Goal: Task Accomplishment & Management: Manage account settings

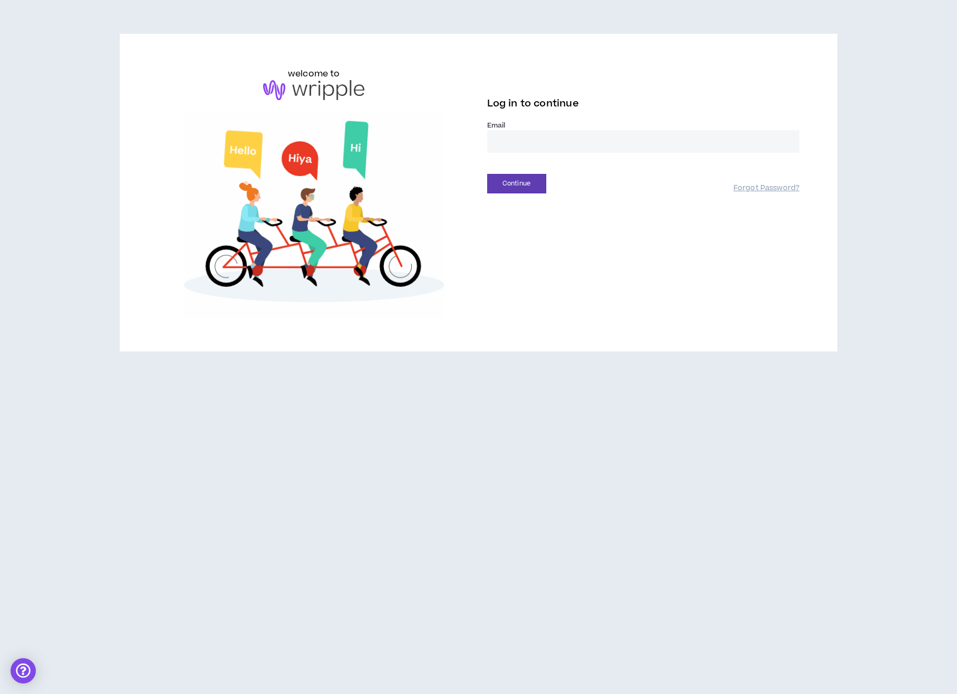
click at [579, 135] on input "email" at bounding box center [643, 141] width 313 height 23
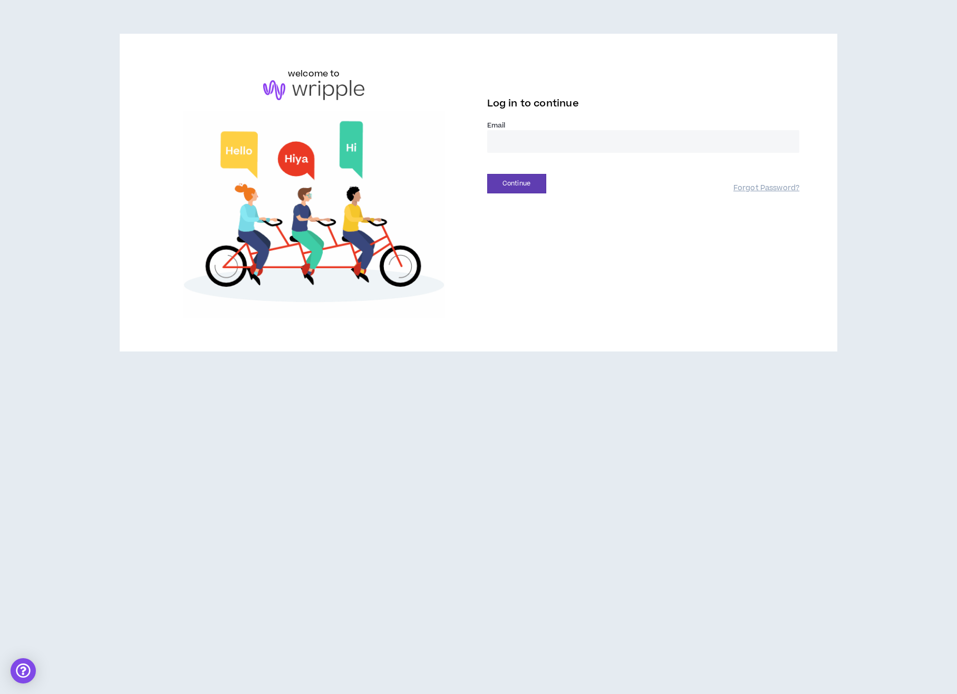
type input "**********"
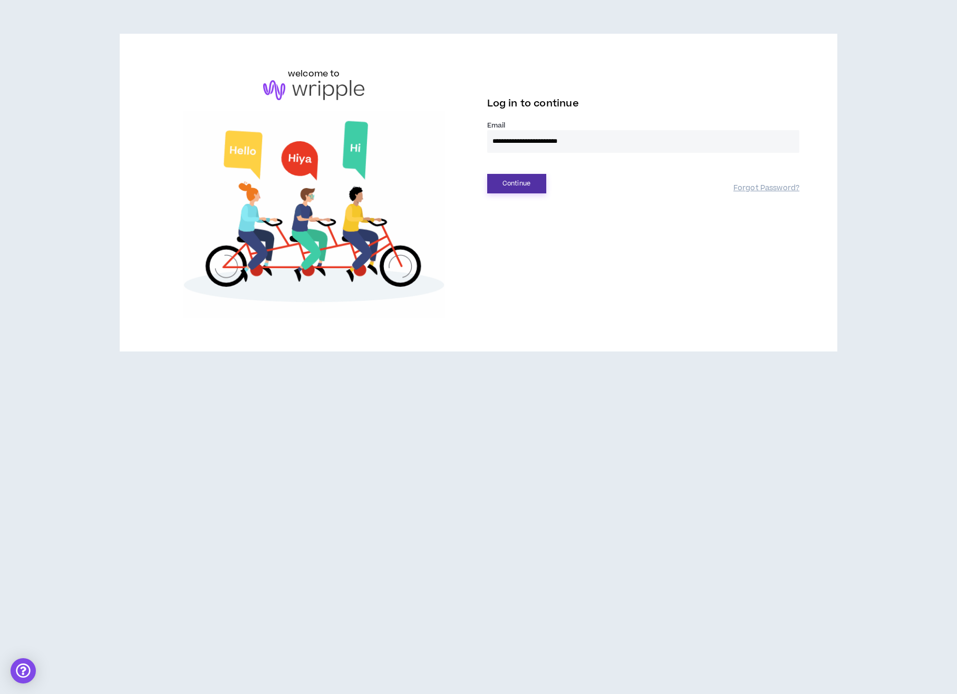
click at [520, 178] on button "Continue" at bounding box center [516, 183] width 59 height 19
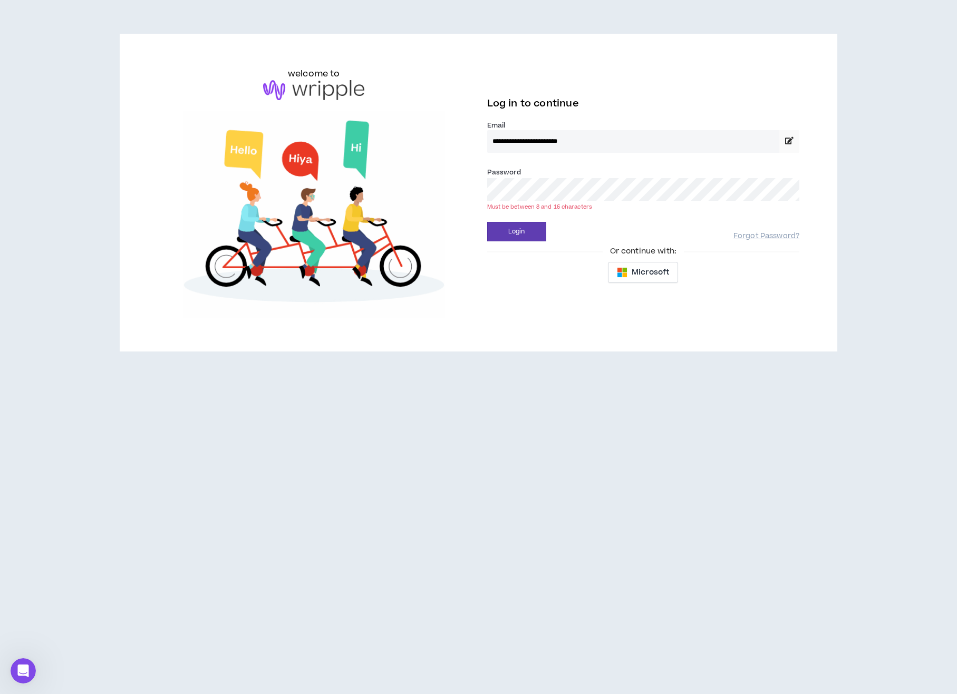
click at [487, 222] on button "Login" at bounding box center [516, 231] width 59 height 19
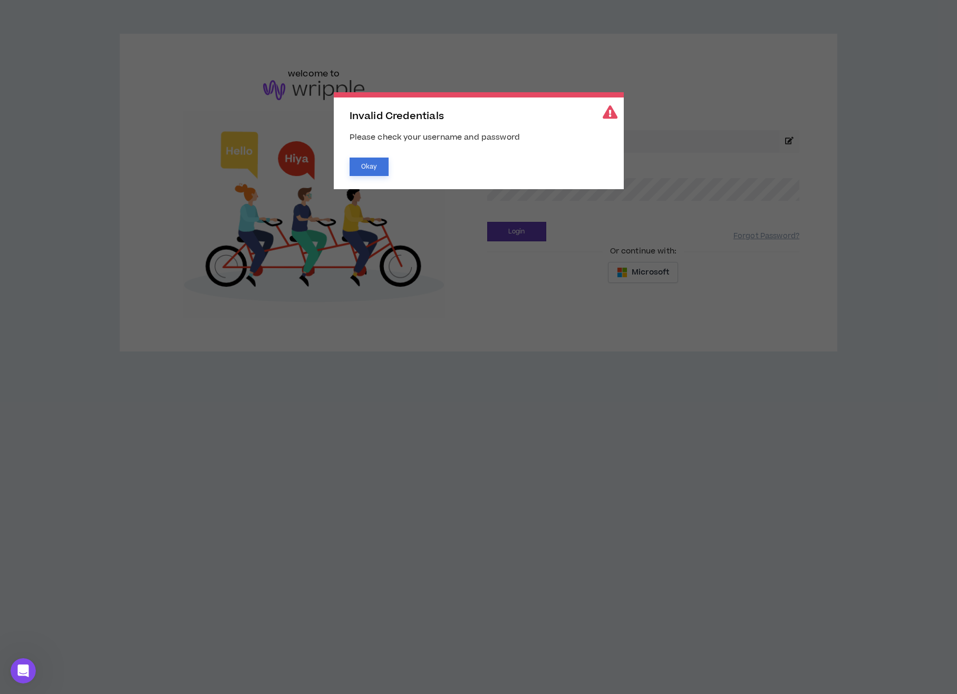
click at [357, 172] on button "Okay" at bounding box center [368, 167] width 39 height 18
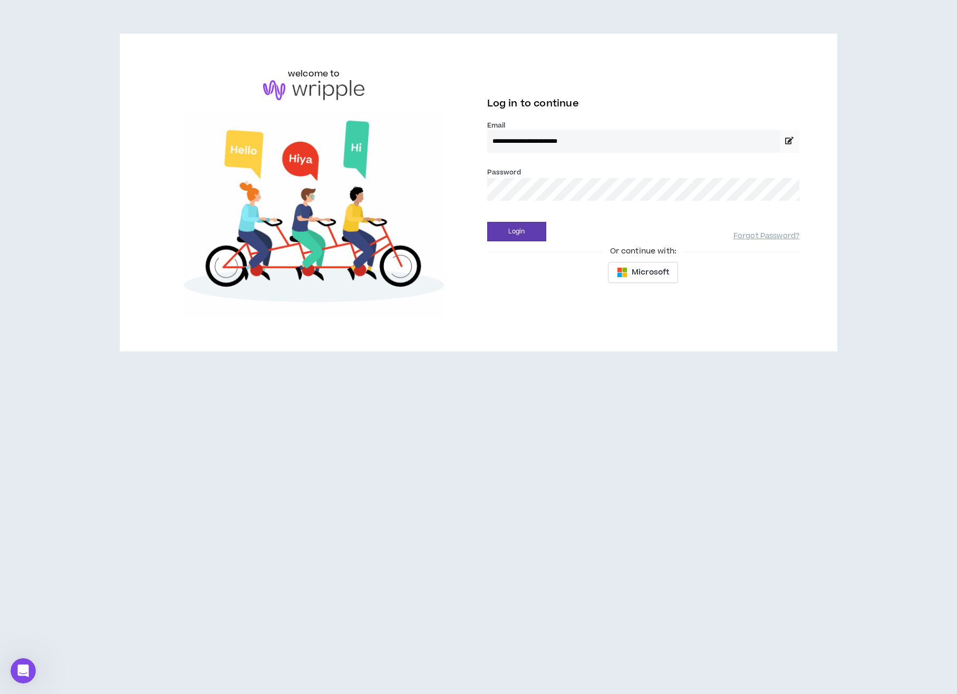
click at [487, 222] on button "Login" at bounding box center [516, 231] width 59 height 19
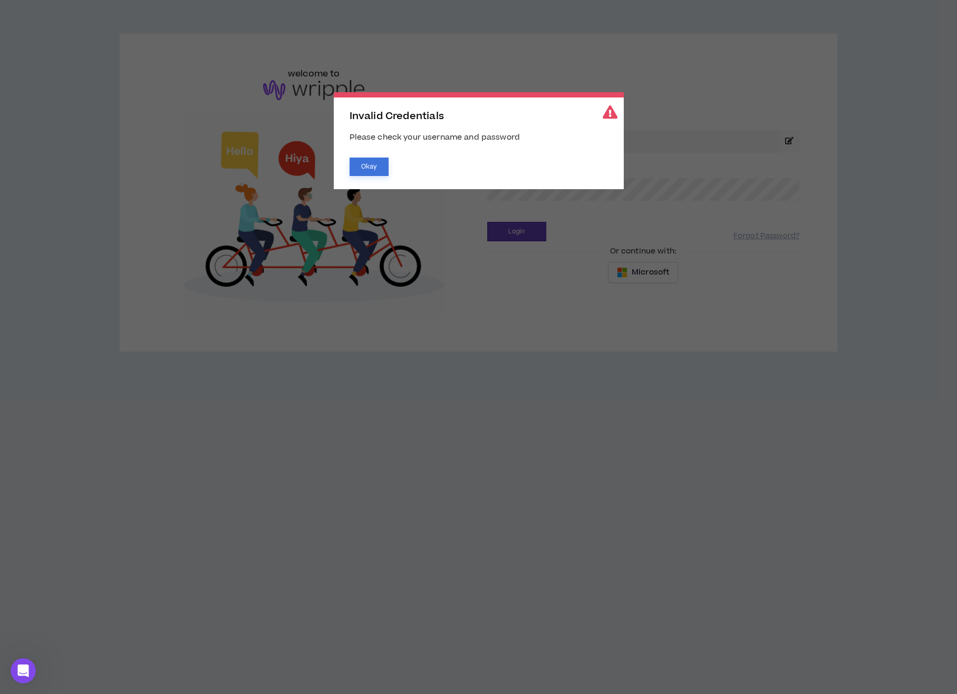
click at [365, 170] on button "Okay" at bounding box center [368, 167] width 39 height 18
